Goal: Transaction & Acquisition: Purchase product/service

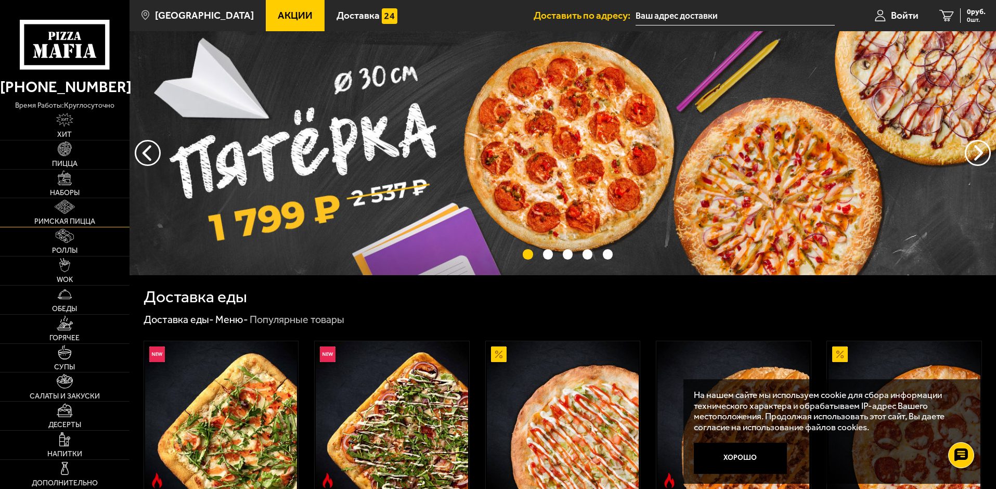
click at [56, 205] on img at bounding box center [65, 207] width 20 height 14
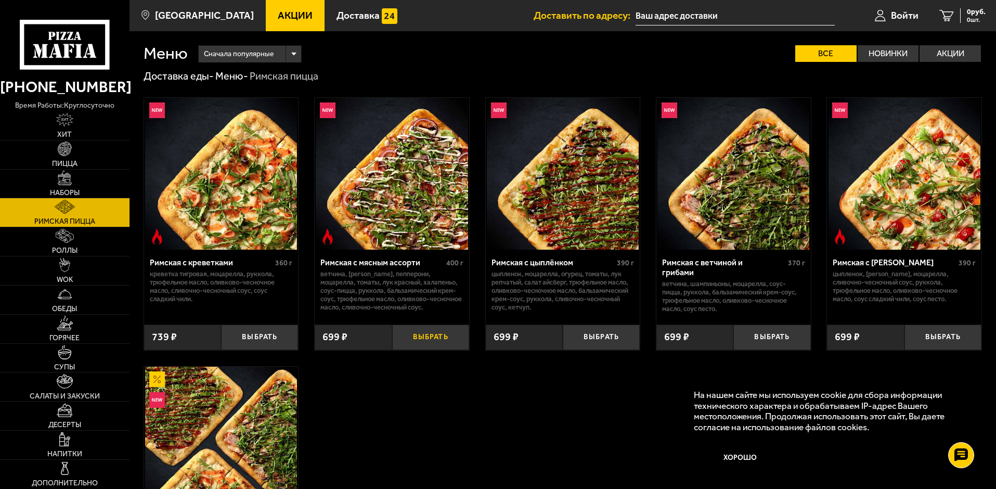
click at [434, 334] on button "Выбрать" at bounding box center [430, 337] width 77 height 25
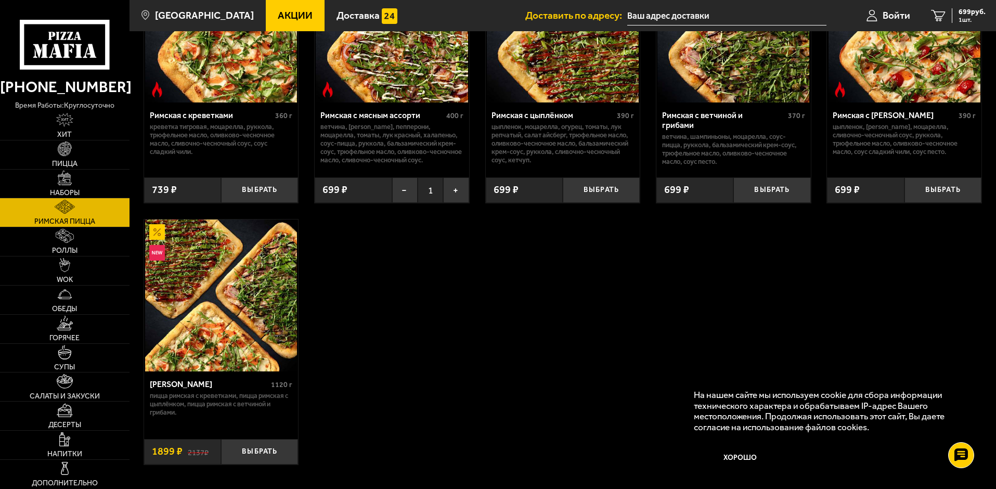
scroll to position [156, 0]
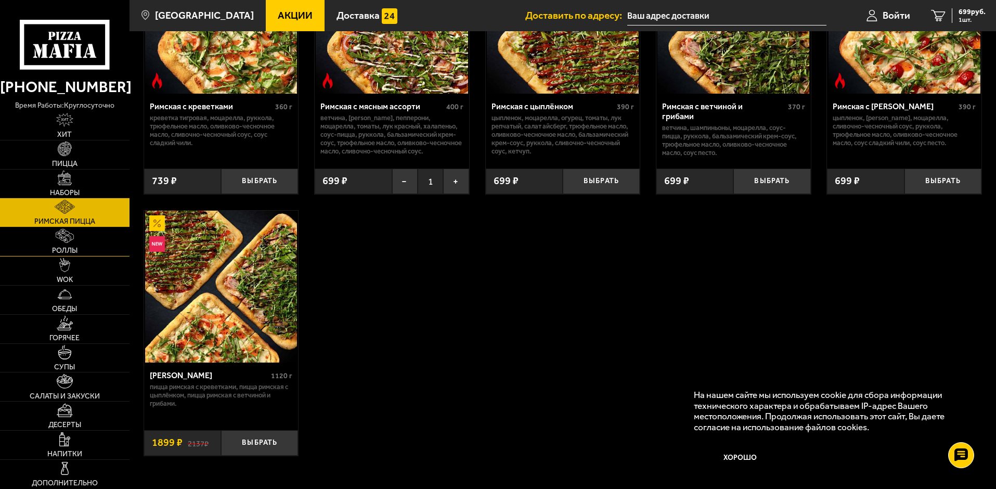
click at [62, 239] on img at bounding box center [65, 236] width 19 height 14
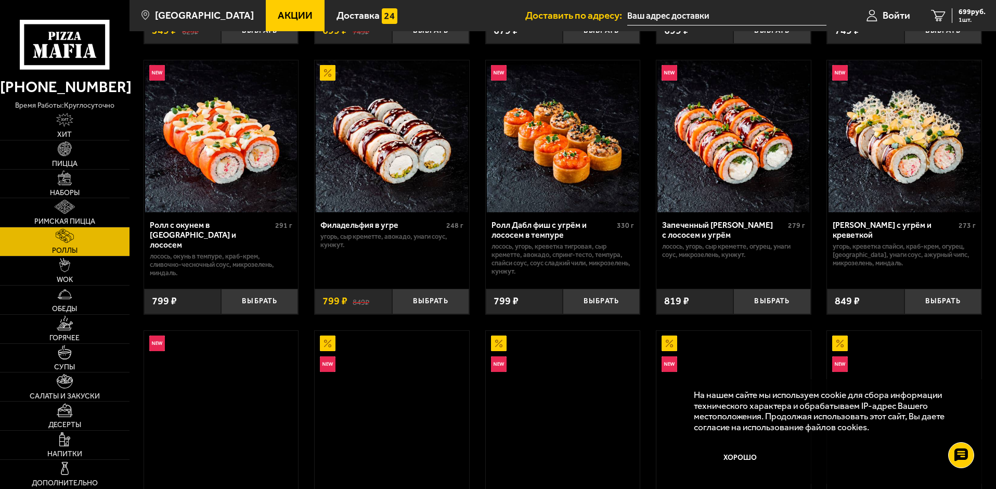
scroll to position [416, 0]
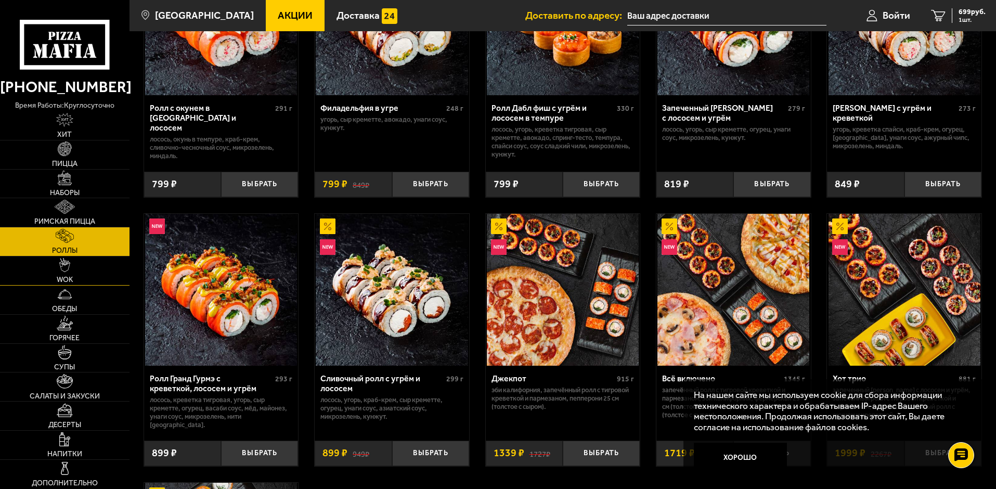
click at [100, 272] on link "WOK" at bounding box center [65, 270] width 130 height 29
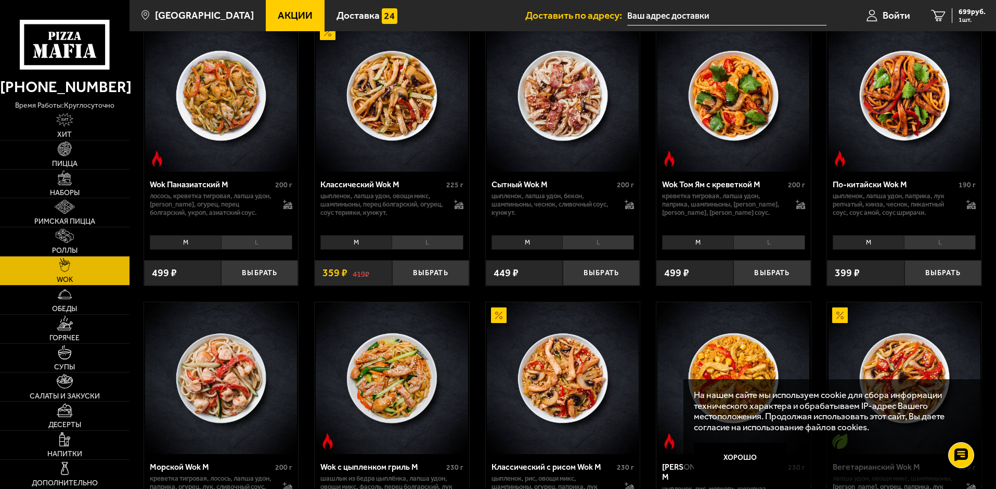
scroll to position [312, 0]
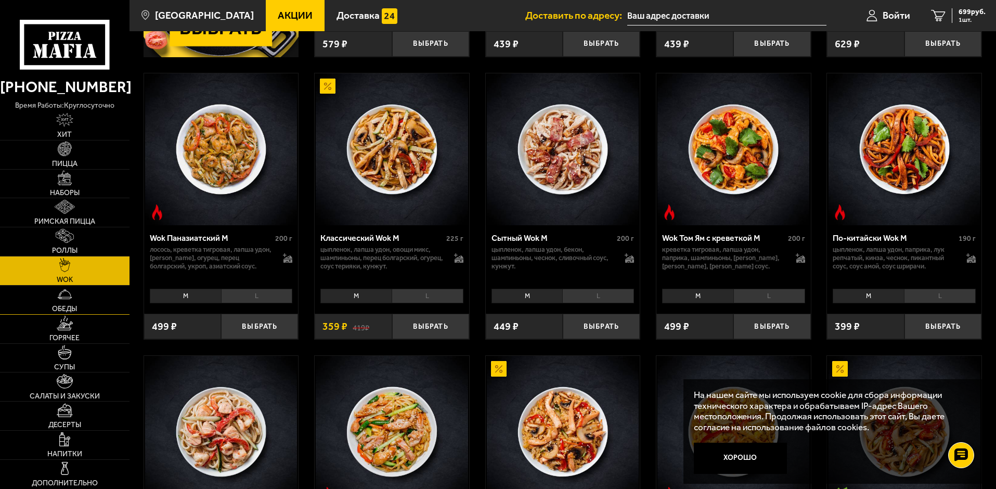
click at [99, 296] on link "Обеды" at bounding box center [65, 300] width 130 height 29
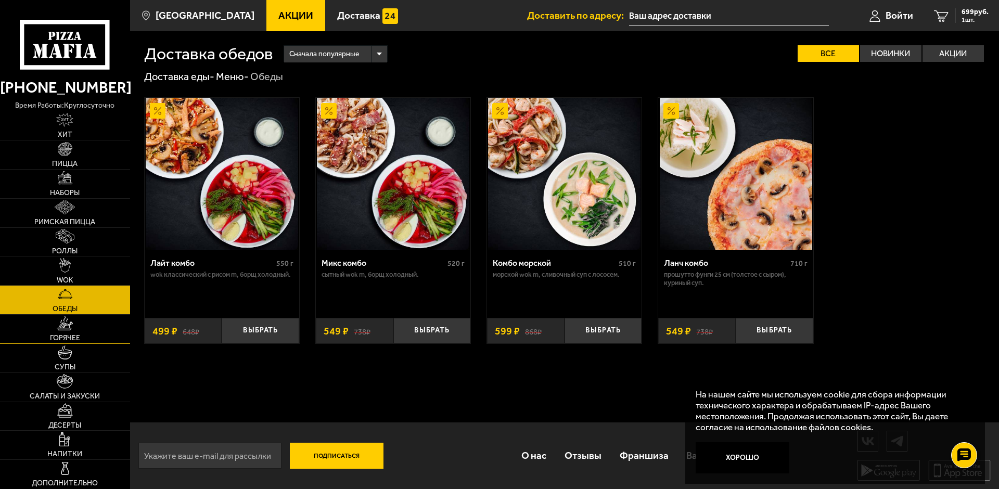
click at [54, 334] on span "Горячее" at bounding box center [65, 337] width 30 height 7
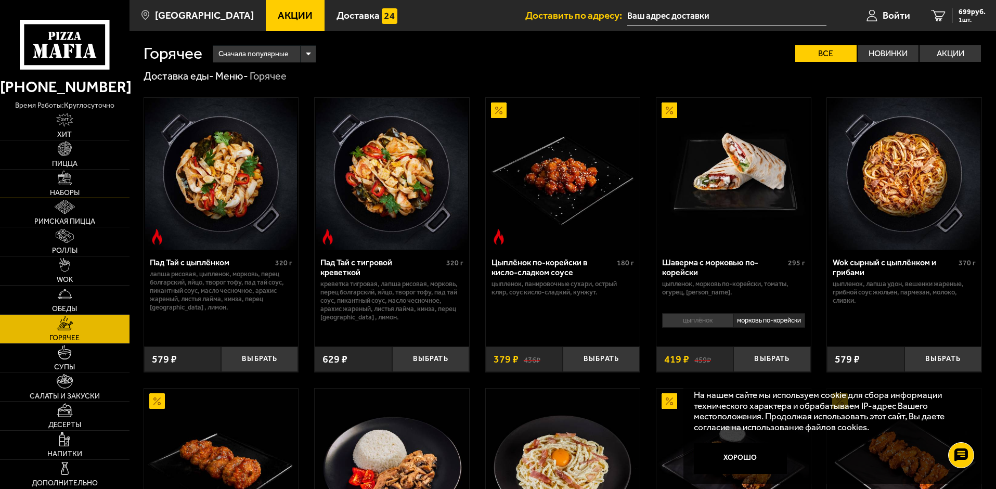
click at [57, 175] on link "Наборы" at bounding box center [65, 184] width 130 height 29
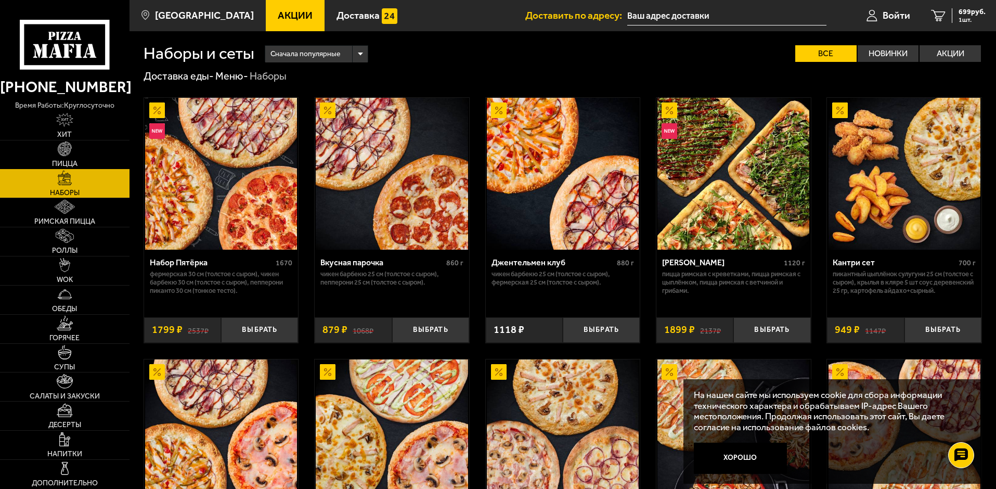
click at [62, 153] on img at bounding box center [65, 148] width 14 height 14
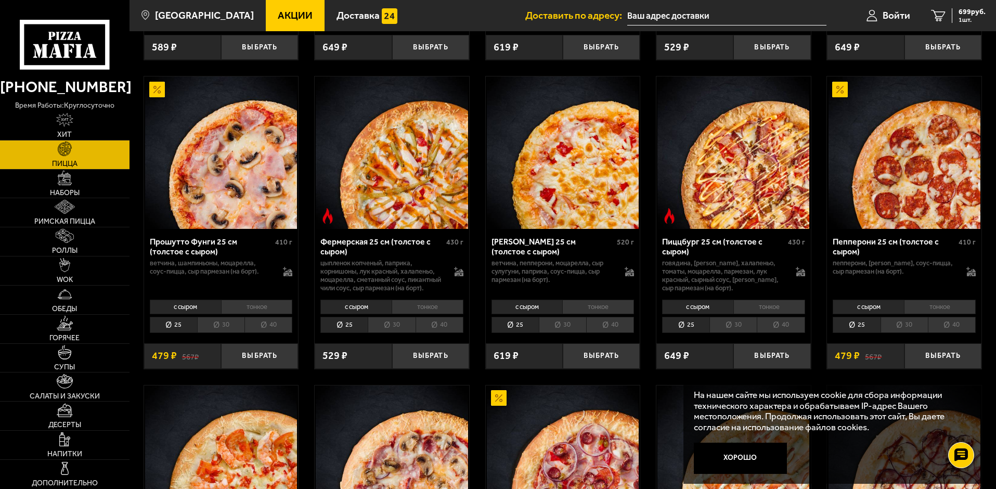
scroll to position [676, 0]
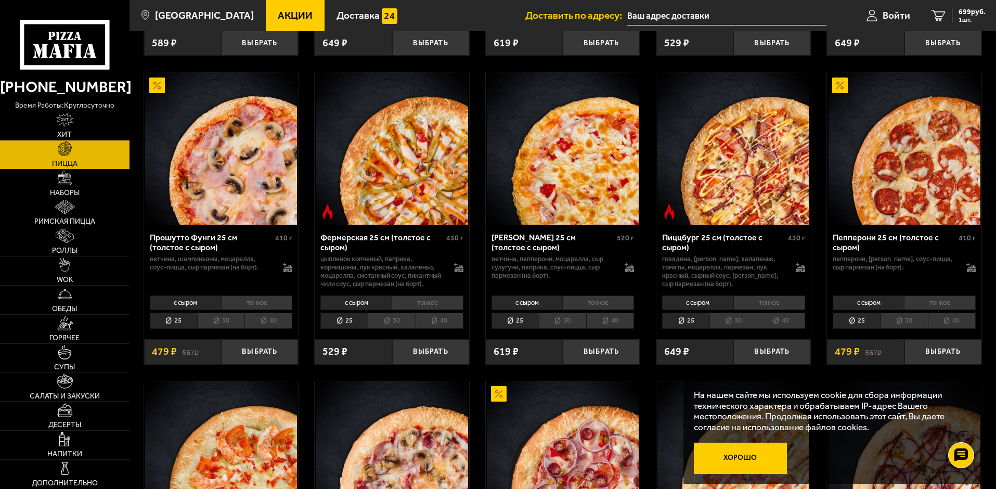
click at [751, 464] on button "Хорошо" at bounding box center [741, 458] width 94 height 31
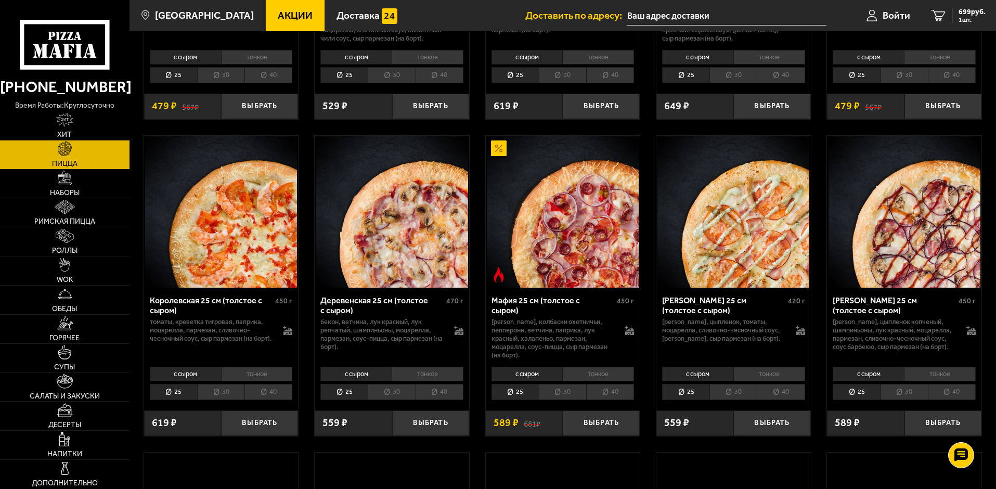
scroll to position [988, 0]
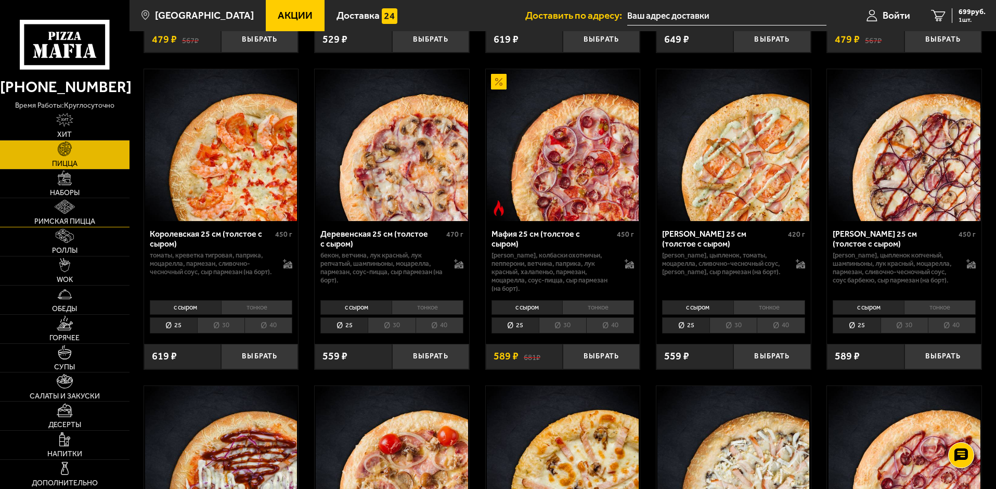
click at [76, 208] on link "Римская пицца" at bounding box center [65, 212] width 130 height 29
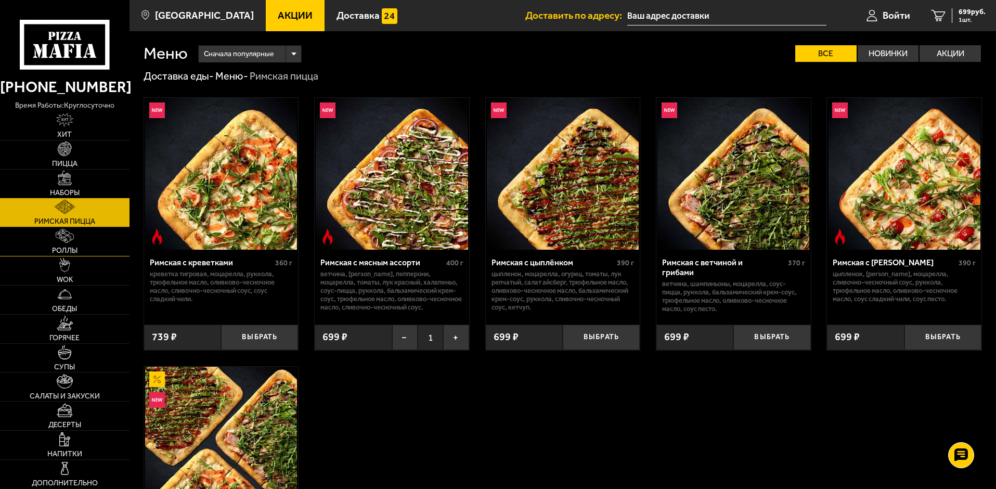
click at [74, 241] on link "Роллы" at bounding box center [65, 241] width 130 height 29
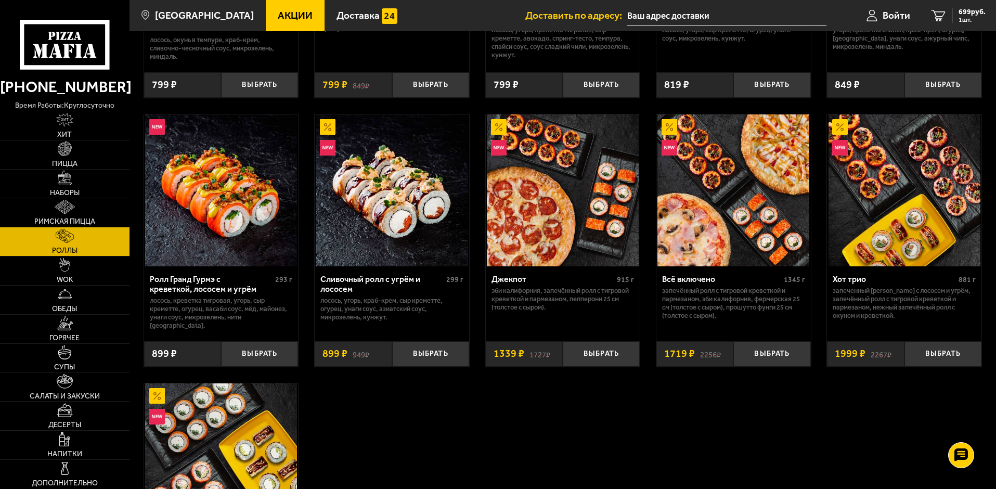
scroll to position [520, 0]
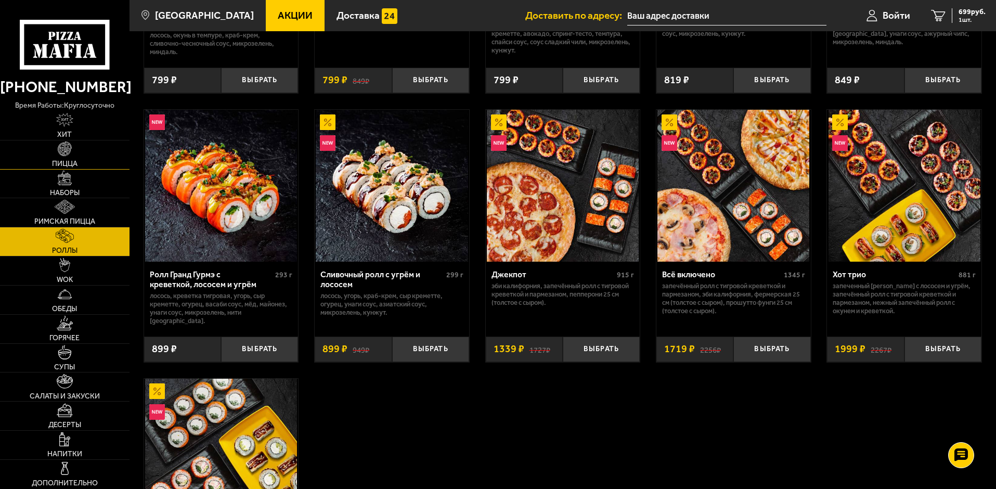
click at [69, 152] on img at bounding box center [65, 148] width 14 height 14
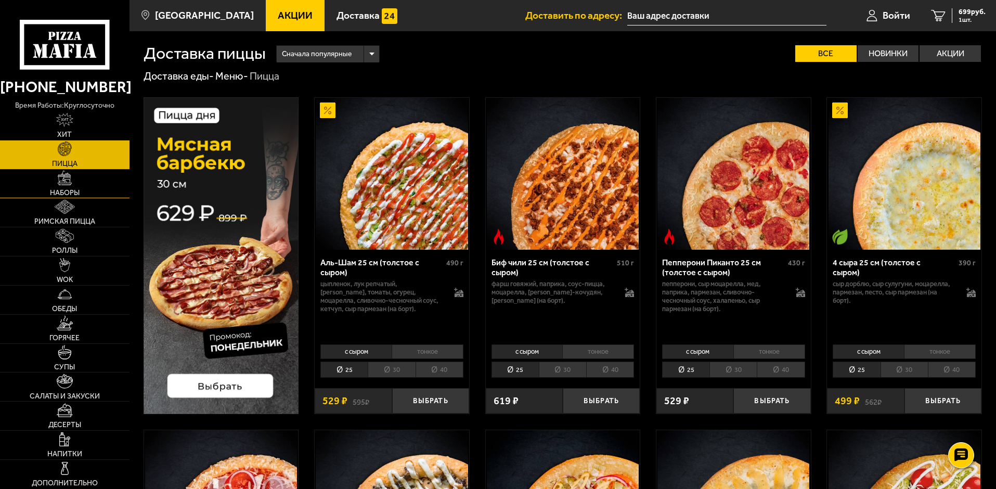
click at [68, 173] on img at bounding box center [65, 178] width 14 height 14
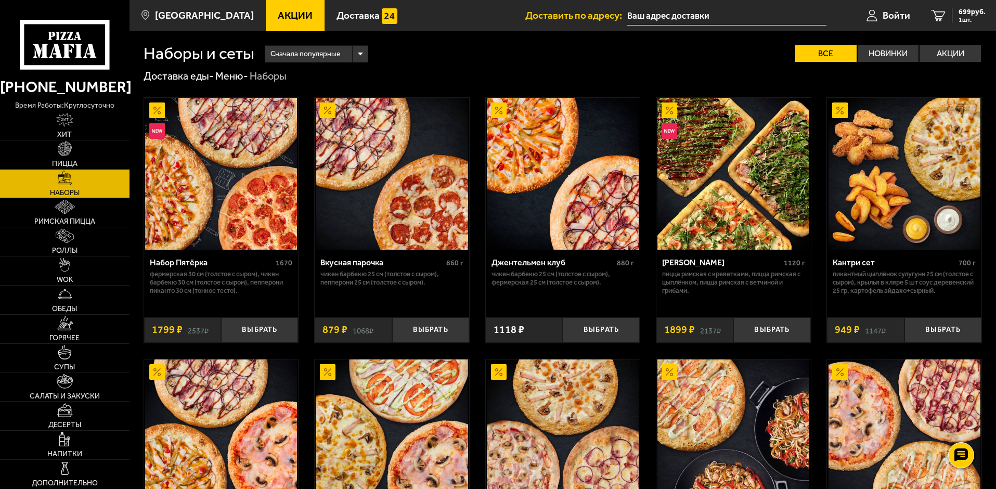
click at [435, 317] on div "Вкусная парочка 860 г Чикен Барбекю 25 см (толстое с сыром), Пепперони 25 см (т…" at bounding box center [392, 296] width 154 height 93
click at [432, 330] on button "Выбрать" at bounding box center [430, 329] width 77 height 25
click at [934, 332] on button "Выбрать" at bounding box center [943, 329] width 77 height 25
click at [55, 364] on span "Супы" at bounding box center [64, 367] width 21 height 7
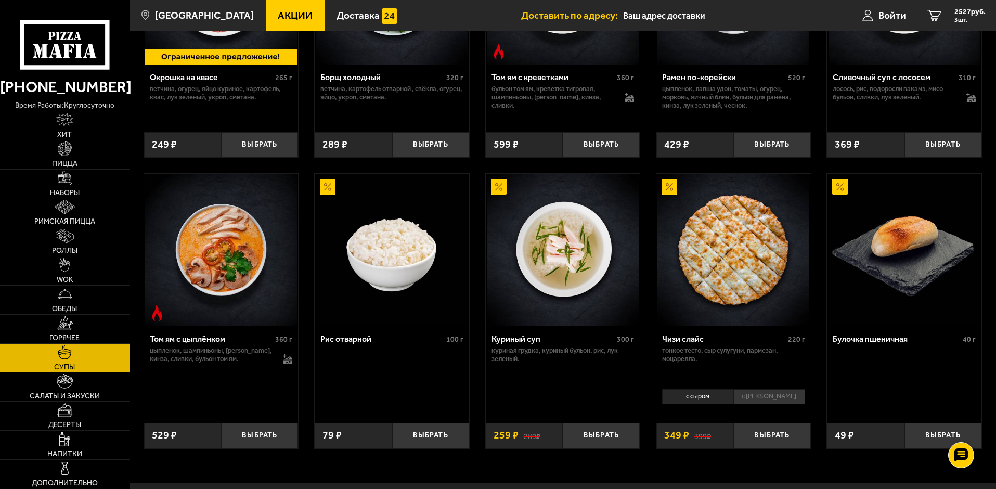
scroll to position [312, 0]
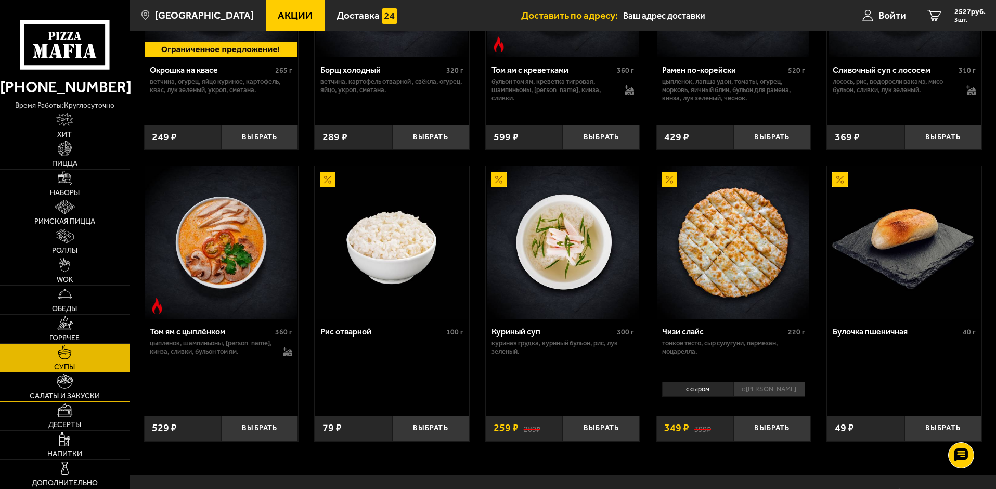
click at [60, 386] on img at bounding box center [65, 381] width 16 height 14
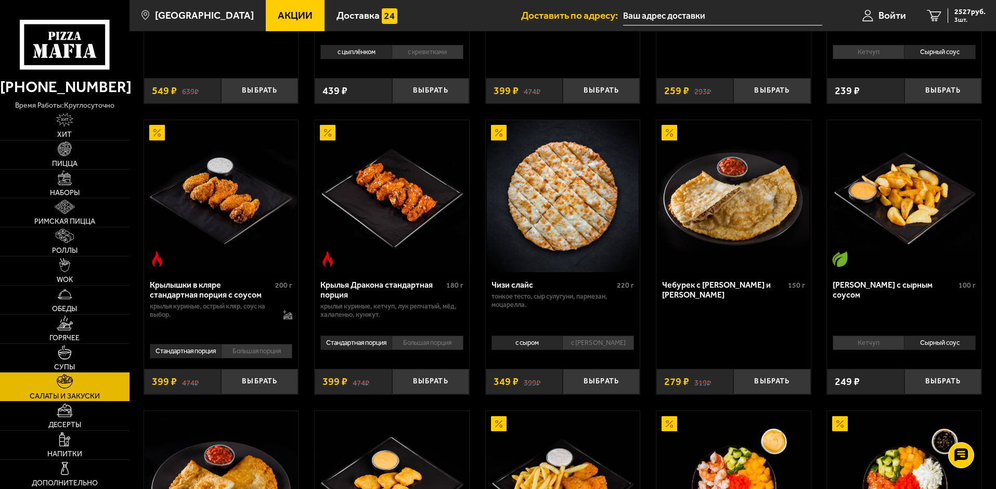
scroll to position [260, 0]
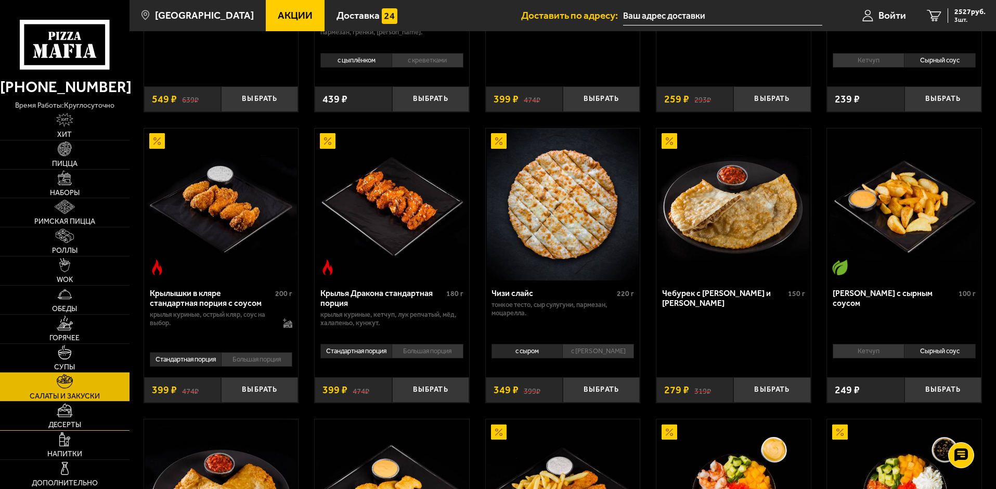
click at [49, 410] on link "Десерты" at bounding box center [65, 416] width 130 height 29
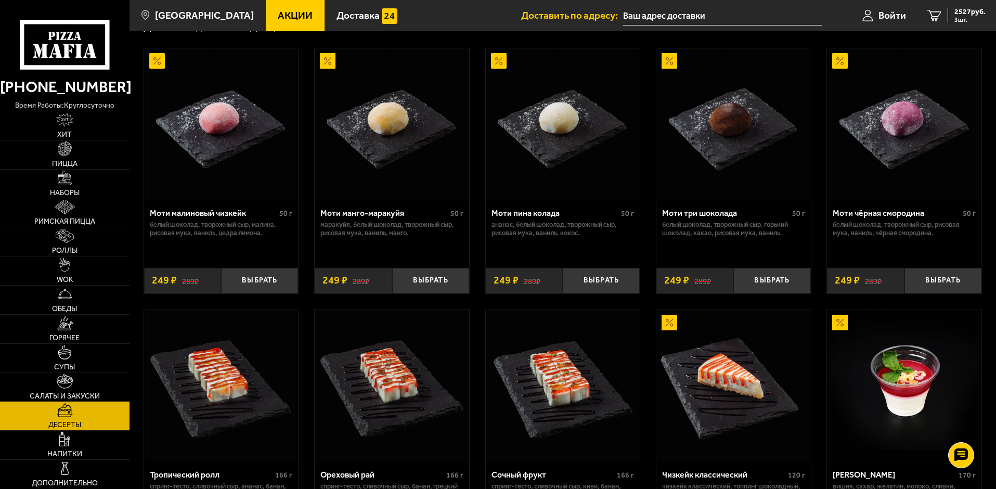
scroll to position [312, 0]
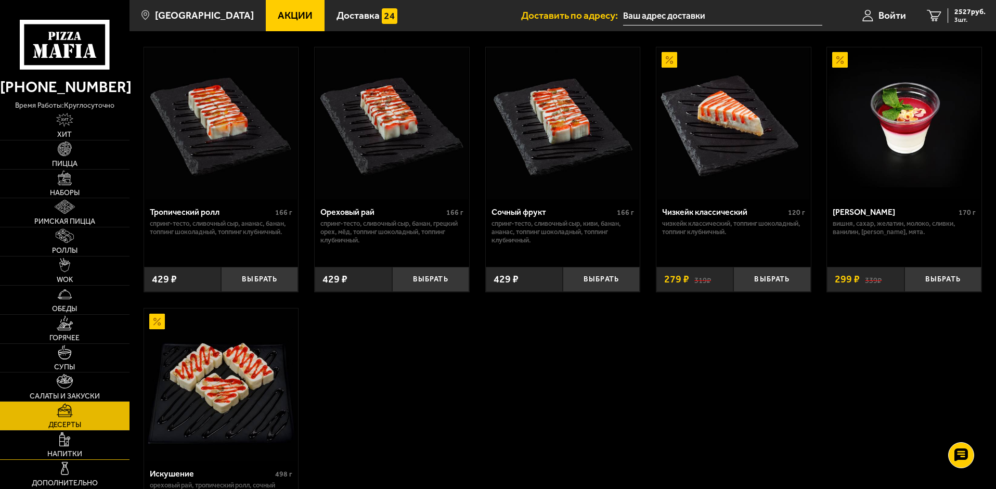
click at [48, 431] on link "Напитки" at bounding box center [65, 445] width 130 height 29
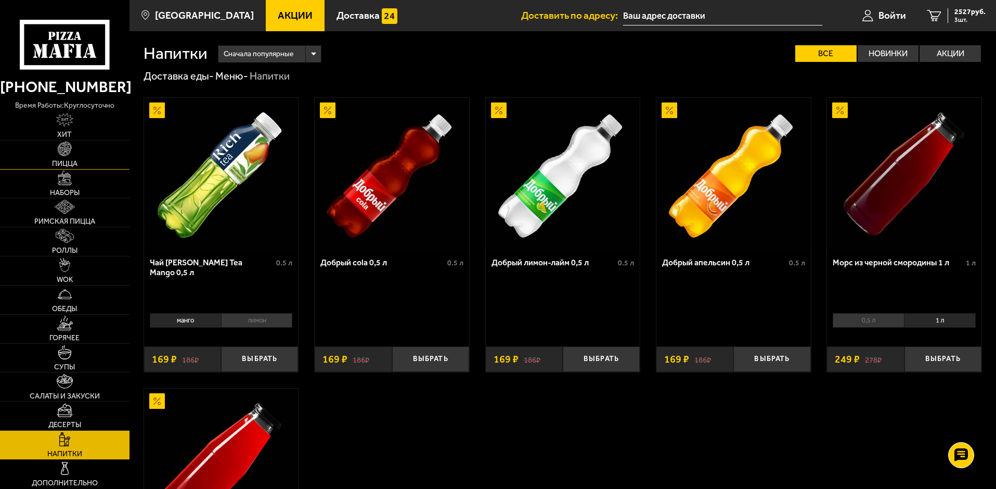
click at [77, 148] on link "Пицца" at bounding box center [65, 154] width 130 height 29
